Goal: Navigation & Orientation: Find specific page/section

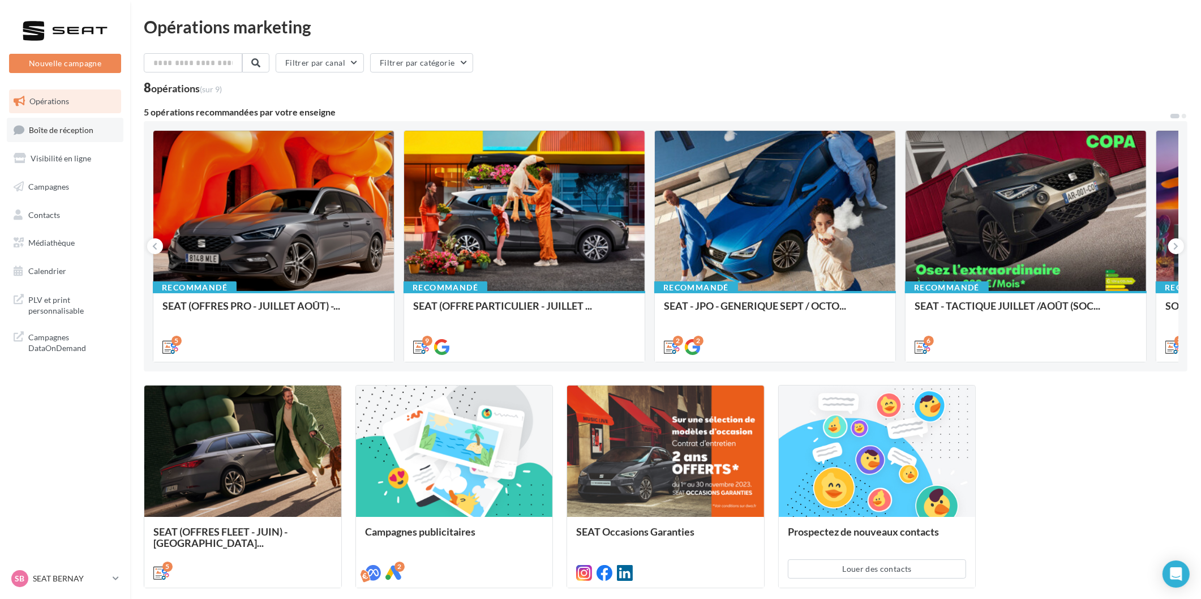
click at [42, 131] on span "Boîte de réception" at bounding box center [61, 130] width 65 height 10
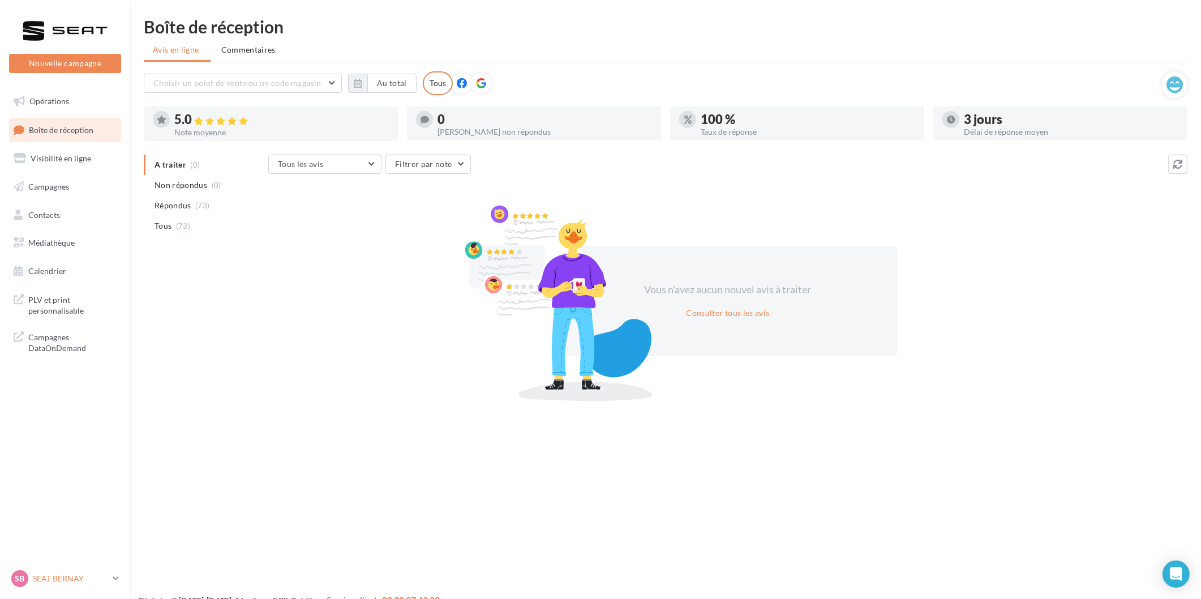
click at [66, 568] on link "SB SEAT BERNAY SEAT-[GEOGRAPHIC_DATA]" at bounding box center [65, 579] width 112 height 22
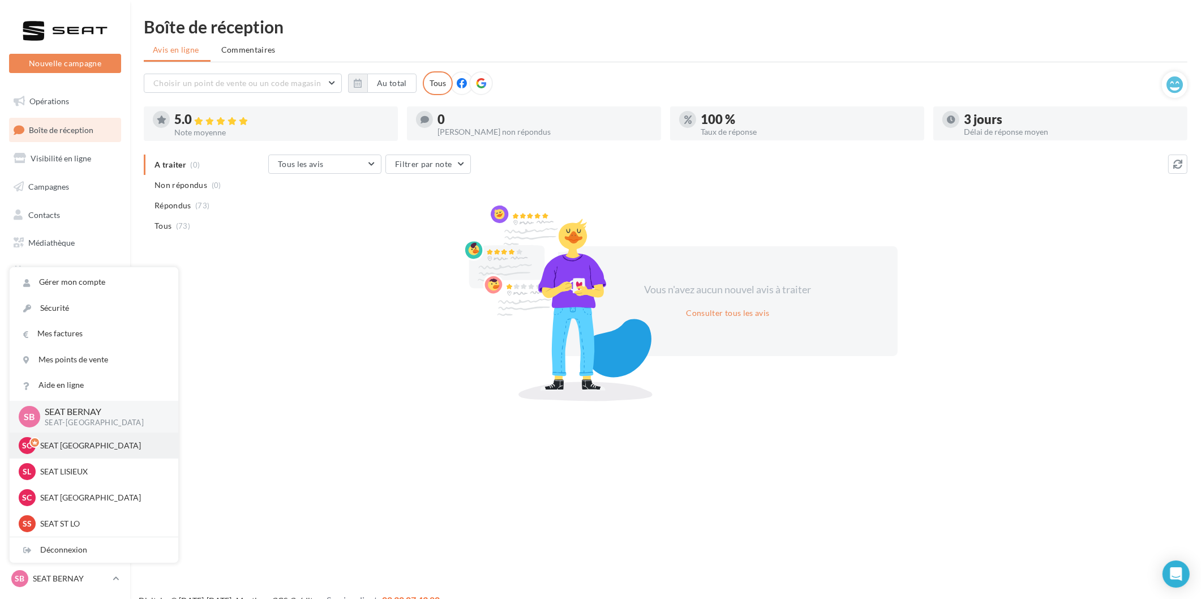
scroll to position [1, 0]
click at [74, 512] on div "SS SEAT ST LO SEAT-[GEOGRAPHIC_DATA]" at bounding box center [94, 523] width 169 height 26
click at [74, 516] on div "SS SEAT ST LO SEAT-[GEOGRAPHIC_DATA]" at bounding box center [94, 523] width 151 height 17
